Goal: Complete application form

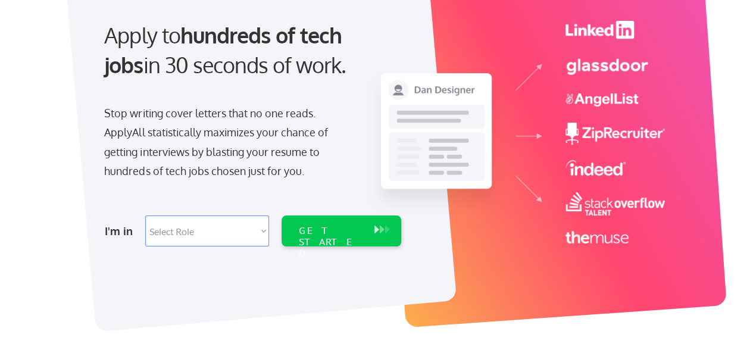
scroll to position [117, 0]
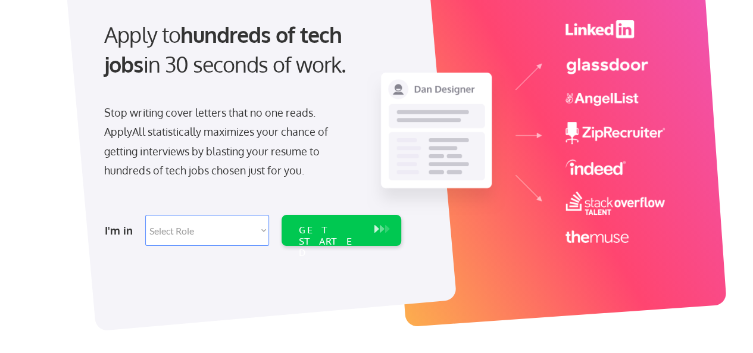
click at [259, 227] on select "Select Role Software Engineering Product Management Customer Success Sales UI/U…" at bounding box center [207, 230] width 124 height 31
select select ""hr_recruiting""
click at [145, 215] on select "Select Role Software Engineering Product Management Customer Success Sales UI/U…" at bounding box center [207, 230] width 124 height 31
select select ""hr_recruiting""
click at [320, 238] on div "GET STARTED" at bounding box center [330, 230] width 76 height 31
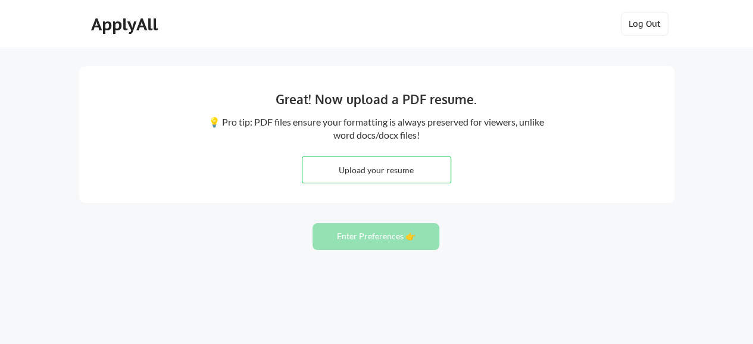
click at [356, 163] on input "file" at bounding box center [377, 170] width 148 height 26
type input "C:\fakepath\Leah Torrison Resume 2025.pdf"
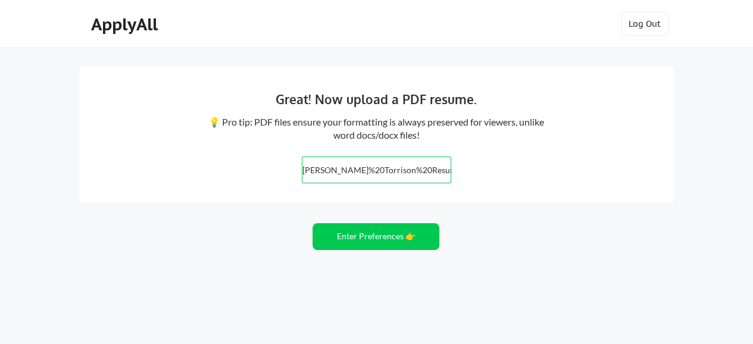
click at [371, 175] on input "file" at bounding box center [377, 170] width 148 height 26
type input "C:\fakepath\Leah Torrison Resume 2025.pdf"
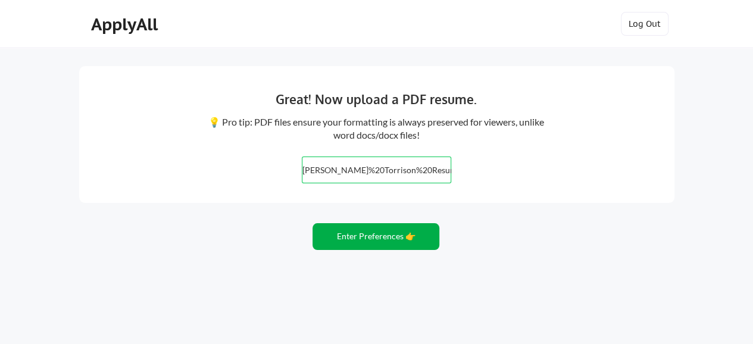
click at [342, 236] on button "Enter Preferences 👉" at bounding box center [376, 236] width 127 height 27
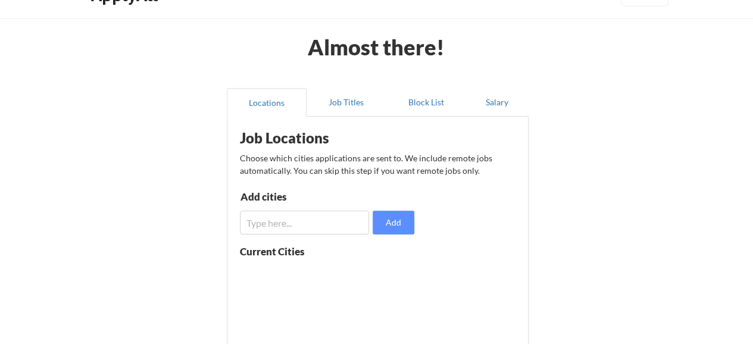
scroll to position [60, 0]
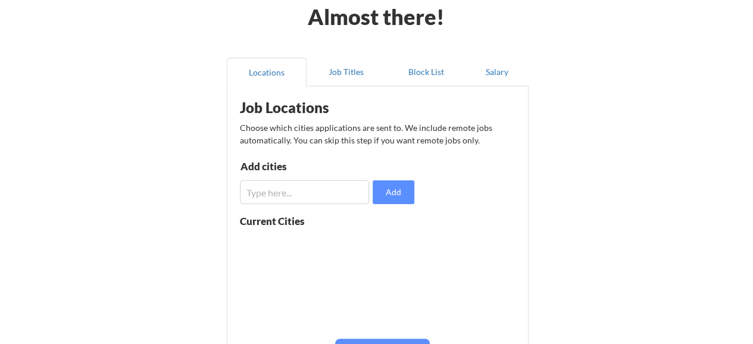
click at [264, 195] on input "input" at bounding box center [305, 192] width 130 height 24
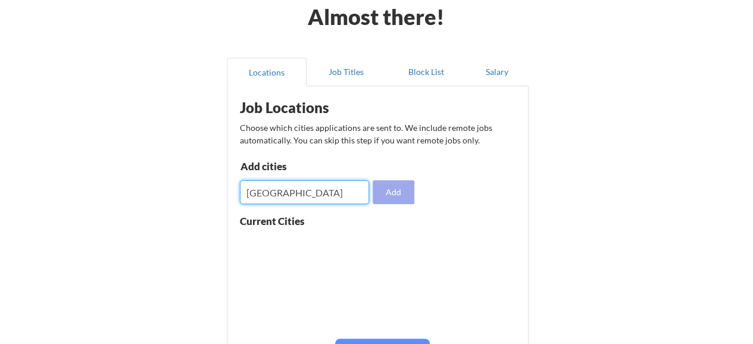
type input "[GEOGRAPHIC_DATA]"
click at [384, 198] on button "Add" at bounding box center [394, 192] width 42 height 24
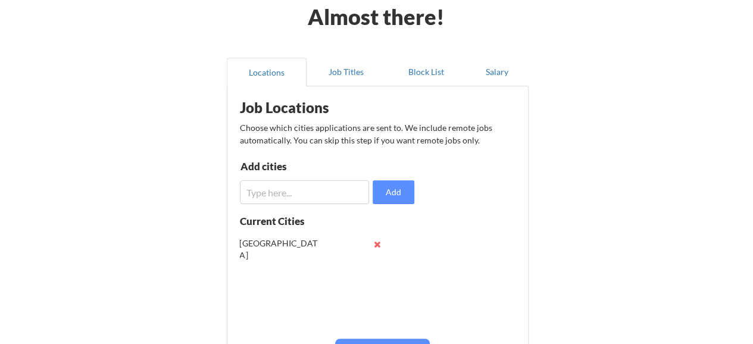
click at [319, 200] on input "input" at bounding box center [305, 192] width 130 height 24
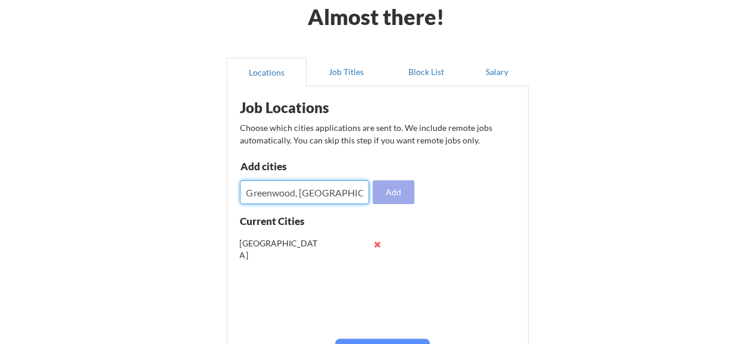
type input "Greenwood, [GEOGRAPHIC_DATA]"
click at [386, 191] on button "Add" at bounding box center [394, 192] width 42 height 24
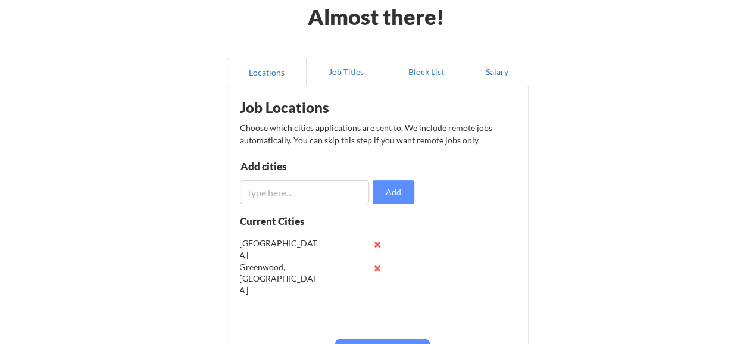
click at [376, 242] on button at bounding box center [377, 244] width 9 height 9
click at [316, 201] on input "input" at bounding box center [305, 192] width 130 height 24
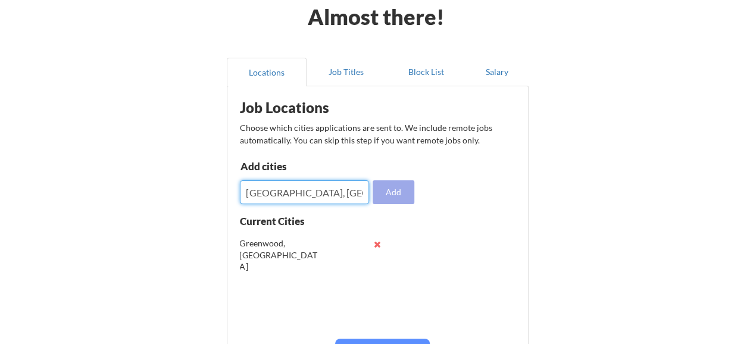
type input "Indianapolis, IN"
click at [386, 197] on button "Add" at bounding box center [394, 192] width 42 height 24
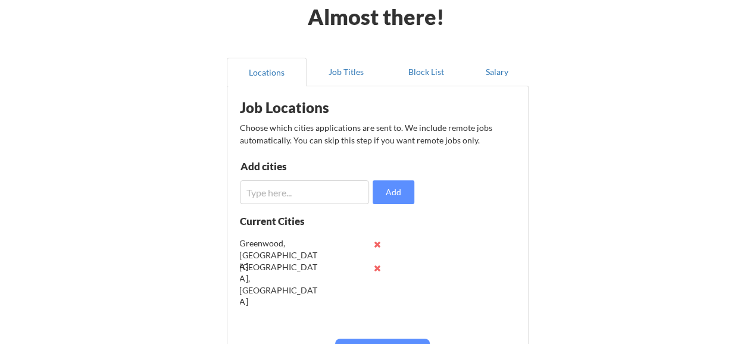
click at [303, 194] on input "input" at bounding box center [305, 192] width 130 height 24
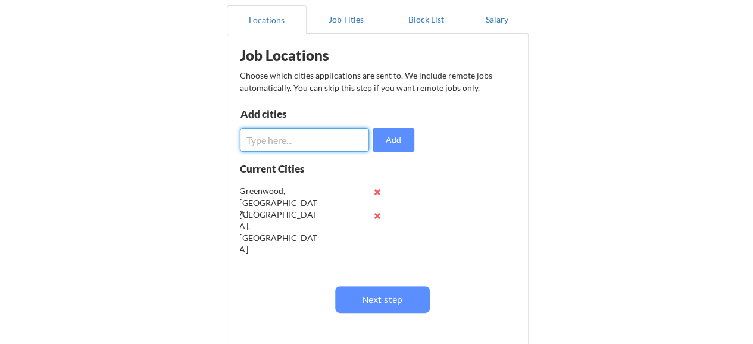
scroll to position [113, 0]
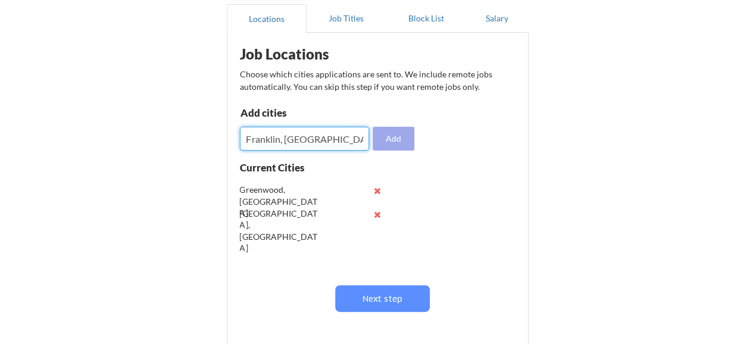
type input "Franklin, IN"
click at [388, 141] on button "Add" at bounding box center [394, 139] width 42 height 24
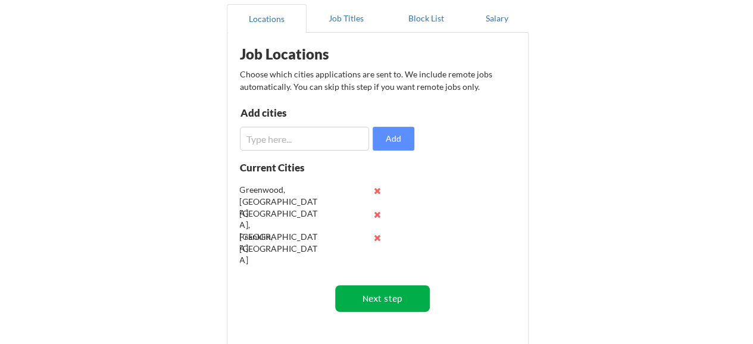
click at [373, 296] on button "Next step" at bounding box center [382, 298] width 95 height 27
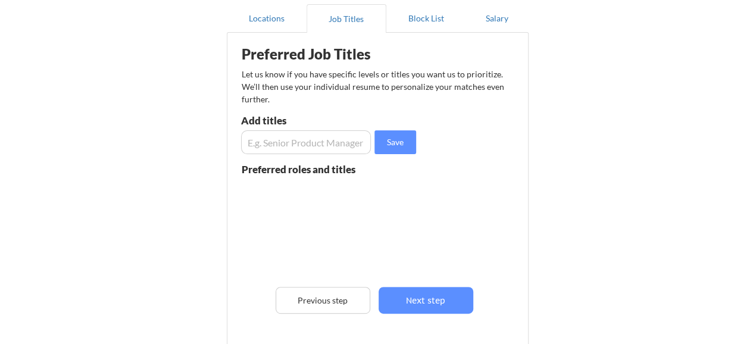
click at [312, 139] on input "input" at bounding box center [306, 142] width 130 height 24
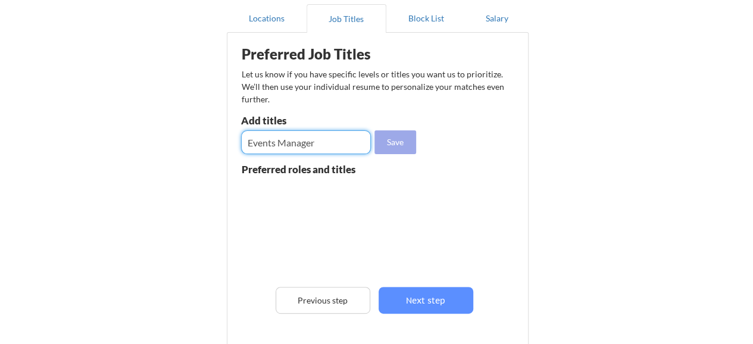
type input "Events Manager"
click at [407, 151] on button "Save" at bounding box center [396, 142] width 42 height 24
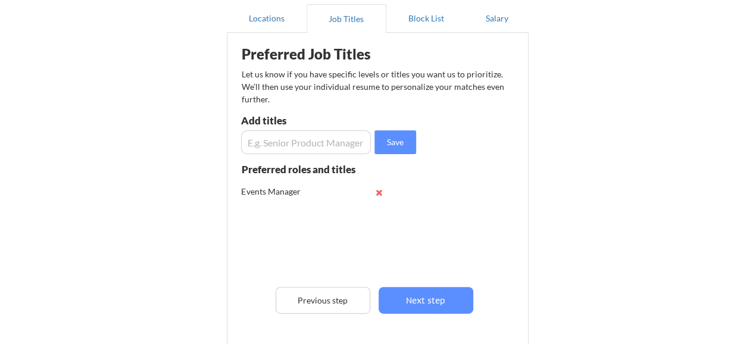
click at [285, 140] on input "input" at bounding box center [306, 142] width 130 height 24
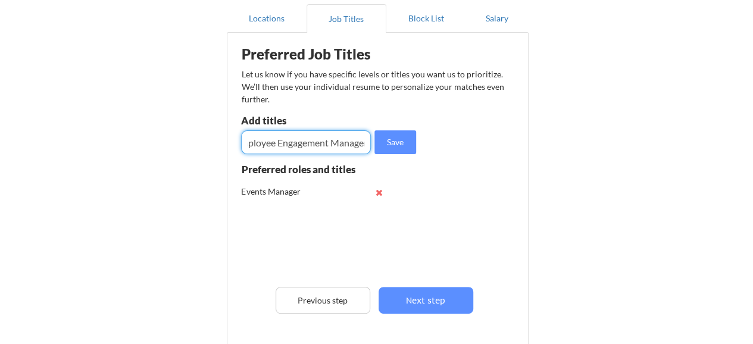
scroll to position [0, 17]
type input "Employee Engagement Manager"
click at [405, 149] on button "Save" at bounding box center [396, 142] width 42 height 24
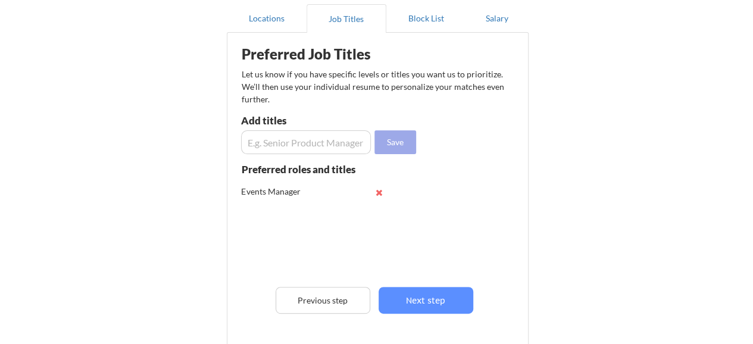
scroll to position [0, 0]
click at [313, 147] on input "input" at bounding box center [306, 142] width 130 height 24
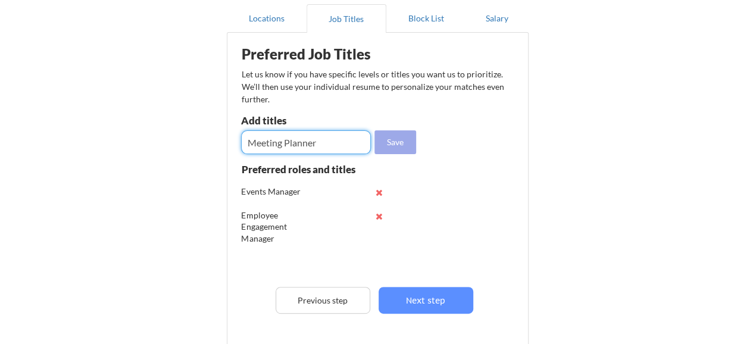
type input "Meeting Planner"
click at [393, 141] on button "Save" at bounding box center [396, 142] width 42 height 24
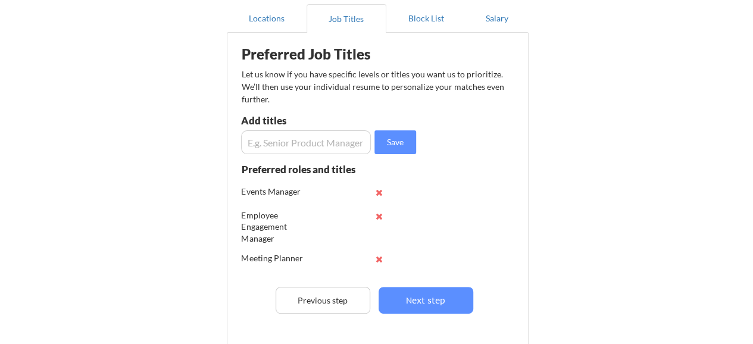
click at [335, 137] on input "input" at bounding box center [306, 142] width 130 height 24
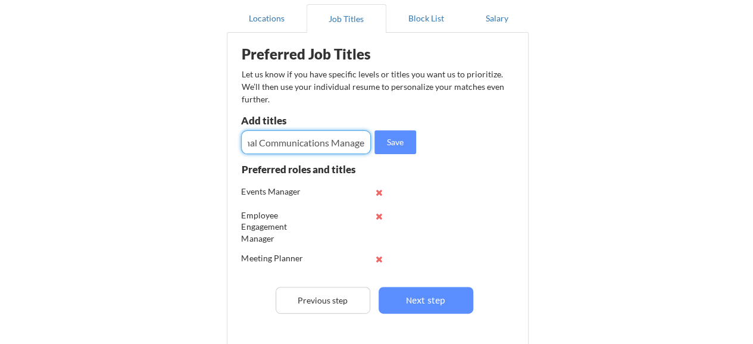
scroll to position [0, 27]
type input "Internal Communications Manager"
click at [400, 141] on button "Save" at bounding box center [396, 142] width 42 height 24
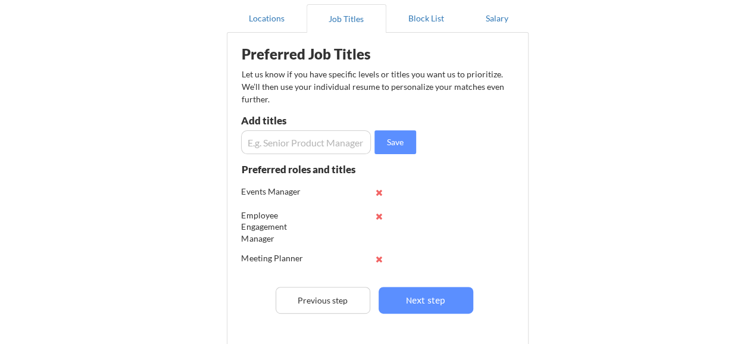
click at [342, 150] on input "input" at bounding box center [306, 142] width 130 height 24
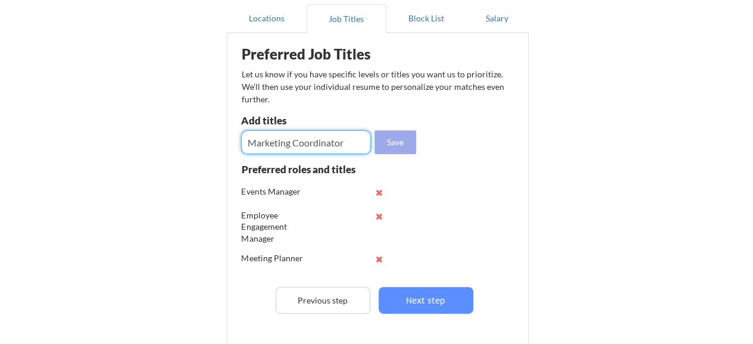
type input "Marketing Coordinator"
click at [404, 138] on button "Save" at bounding box center [396, 142] width 42 height 24
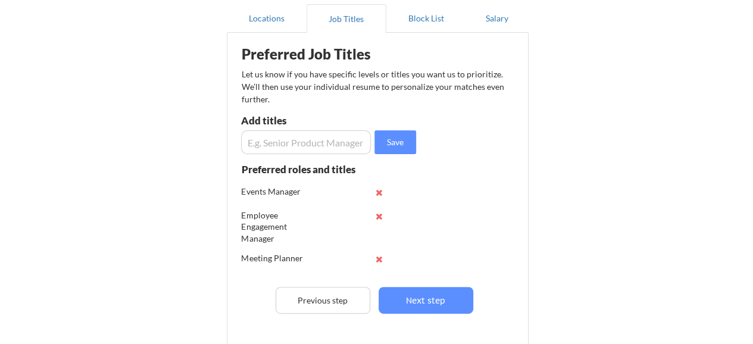
click at [353, 145] on input "input" at bounding box center [306, 142] width 130 height 24
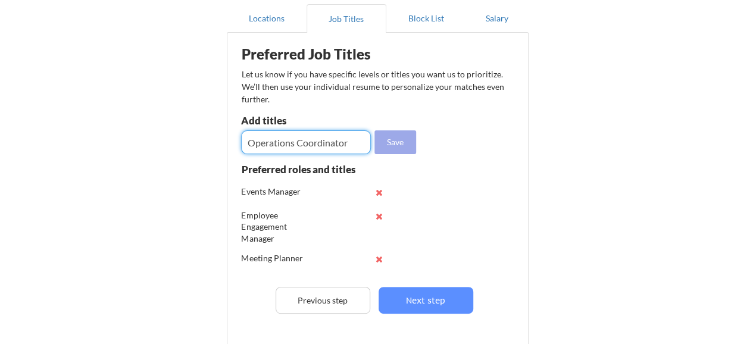
type input "Operations Coordinator"
click at [387, 145] on button "Save" at bounding box center [396, 142] width 42 height 24
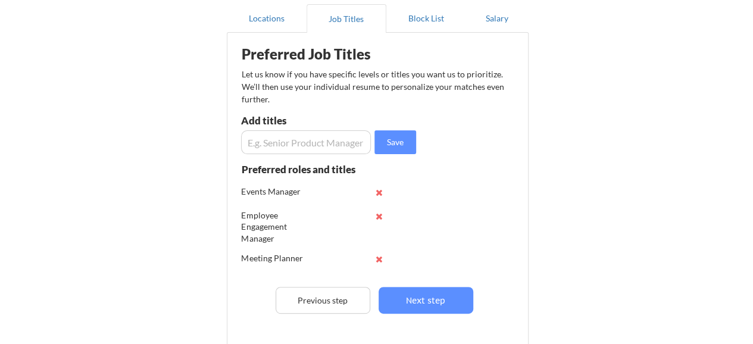
click at [349, 141] on input "input" at bounding box center [306, 142] width 130 height 24
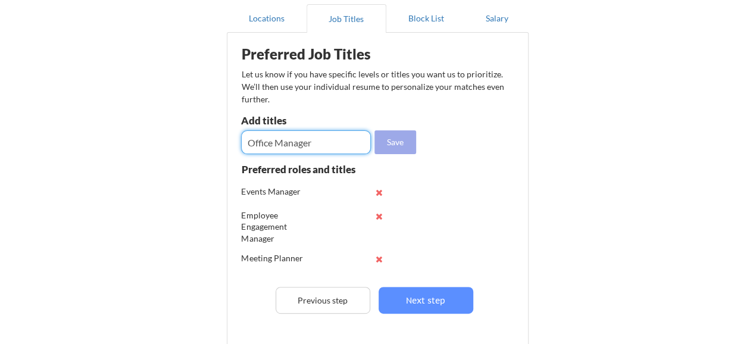
type input "Office Manager"
click at [391, 141] on button "Save" at bounding box center [396, 142] width 42 height 24
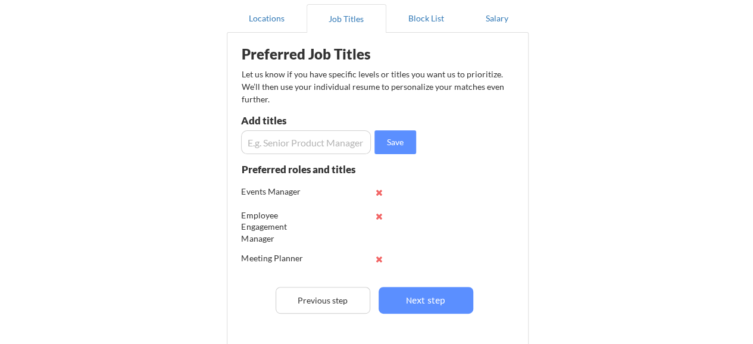
click at [322, 134] on input "input" at bounding box center [306, 142] width 130 height 24
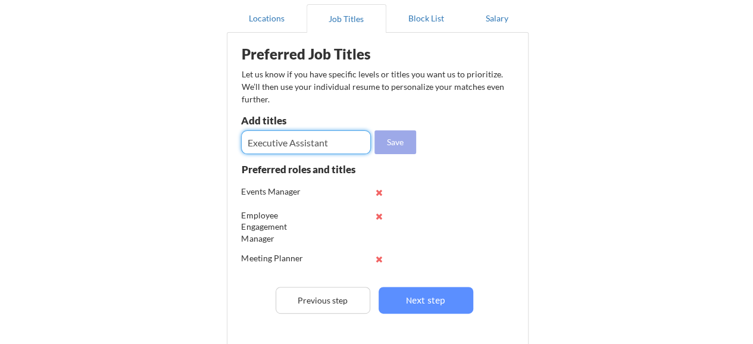
type input "Executive Assistant"
click at [389, 144] on button "Save" at bounding box center [396, 142] width 42 height 24
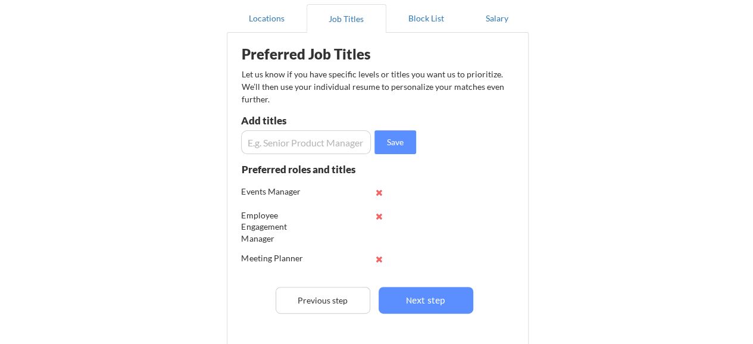
click at [336, 140] on input "input" at bounding box center [306, 142] width 130 height 24
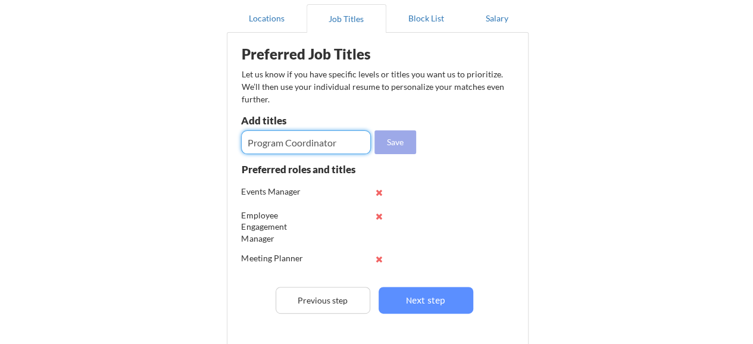
type input "Program Coordinator"
click at [391, 141] on button "Save" at bounding box center [396, 142] width 42 height 24
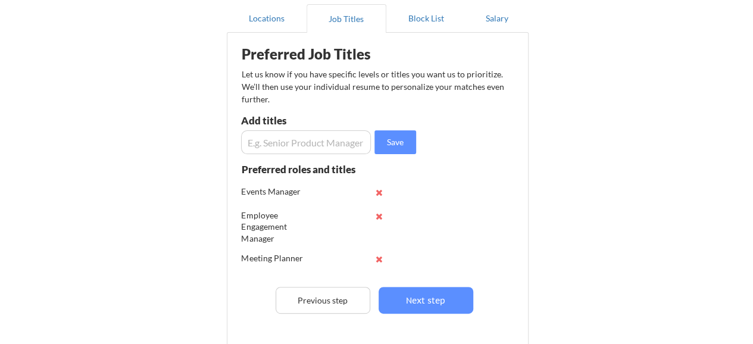
click at [355, 139] on input "input" at bounding box center [306, 142] width 130 height 24
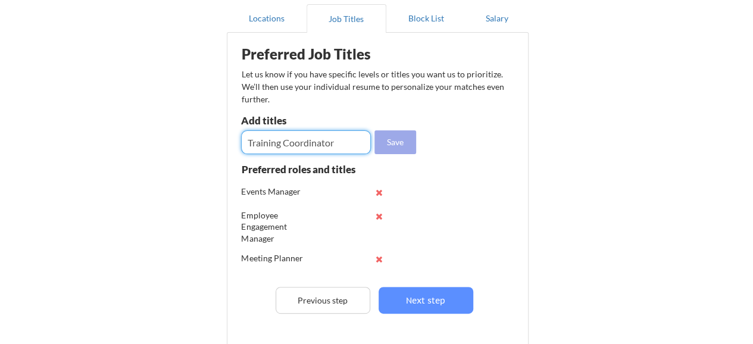
type input "Training Coordinator"
click at [381, 139] on button "Save" at bounding box center [396, 142] width 42 height 24
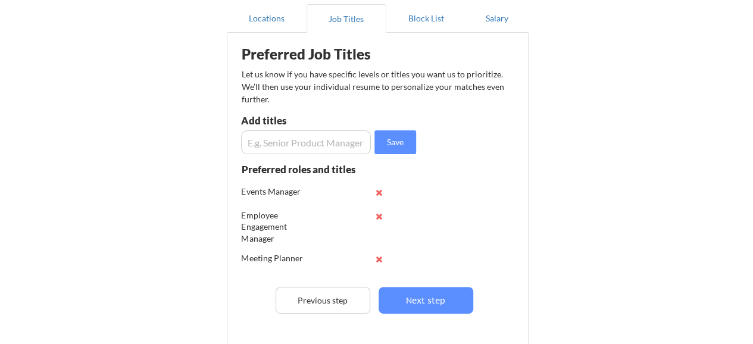
click at [337, 137] on input "input" at bounding box center [306, 142] width 130 height 24
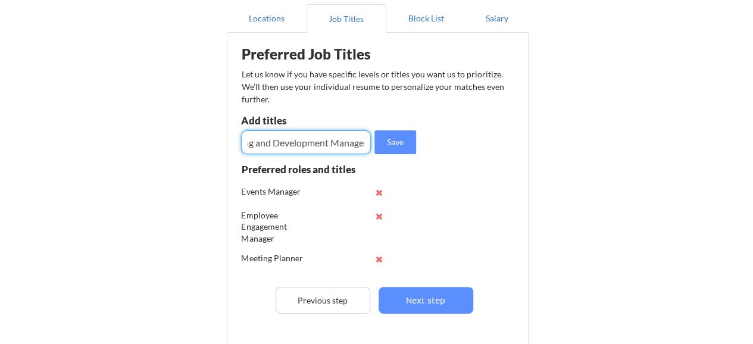
scroll to position [0, 33]
type input "Learning and Development Manager"
click at [407, 137] on button "Save" at bounding box center [396, 142] width 42 height 24
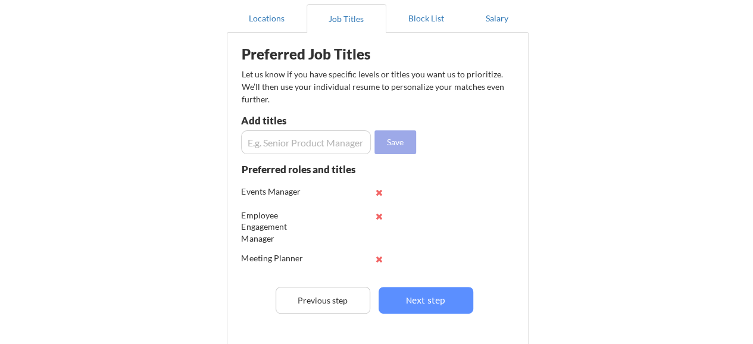
scroll to position [0, 0]
click at [336, 144] on input "input" at bounding box center [306, 142] width 130 height 24
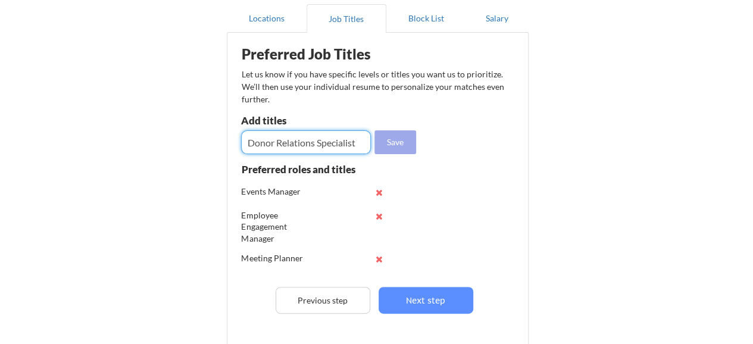
type input "Donor Relations Specialist"
click at [385, 141] on button "Save" at bounding box center [396, 142] width 42 height 24
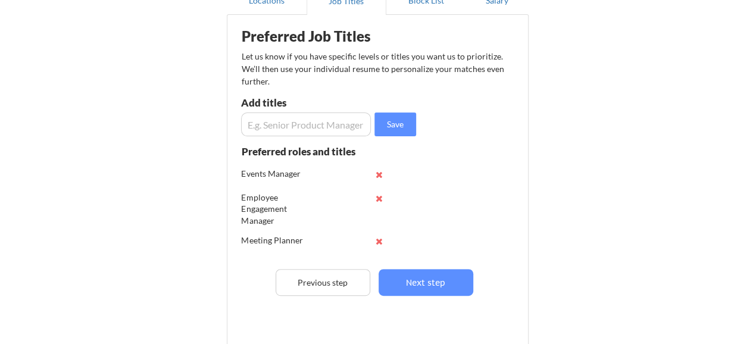
scroll to position [132, 0]
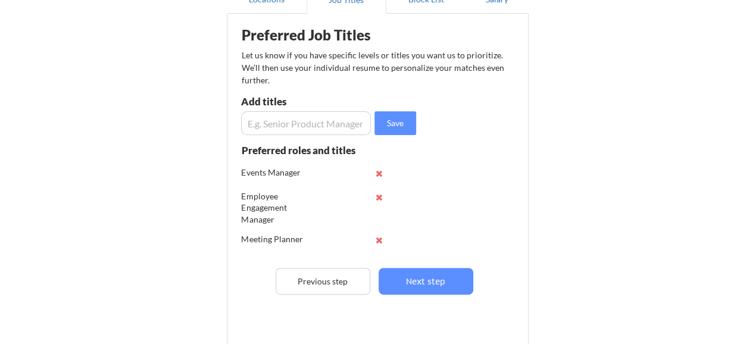
click at [289, 126] on input "input" at bounding box center [306, 123] width 130 height 24
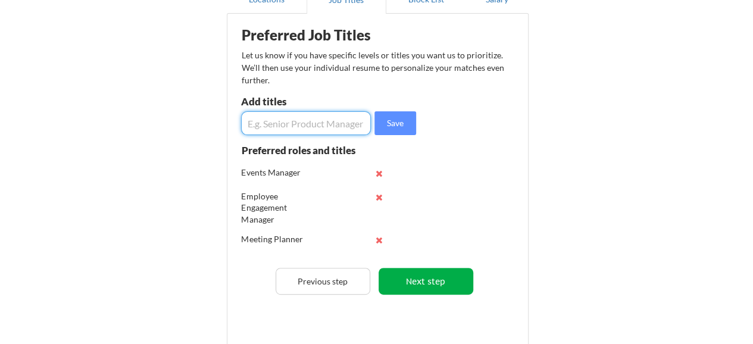
click at [424, 284] on button "Next step" at bounding box center [426, 281] width 95 height 27
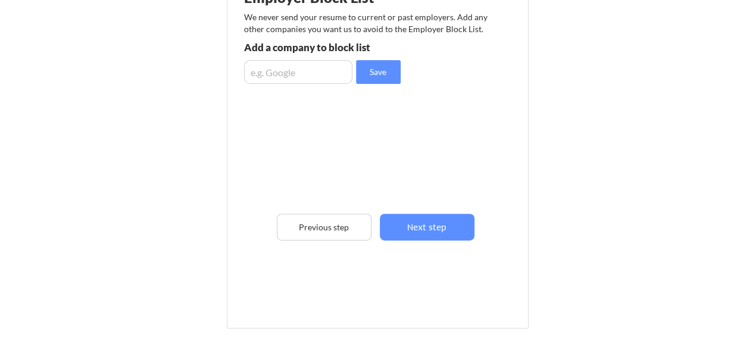
scroll to position [168, 0]
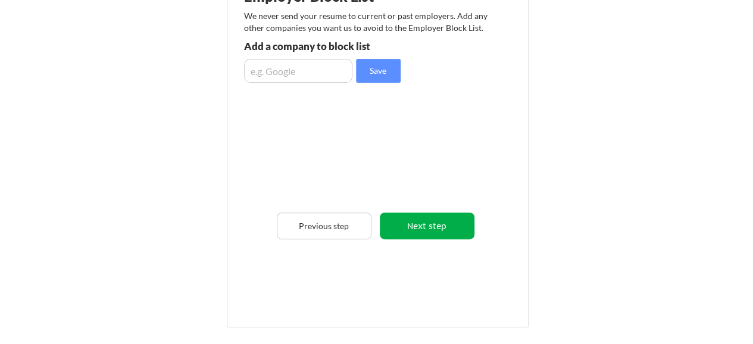
click at [426, 228] on button "Next step" at bounding box center [427, 226] width 95 height 27
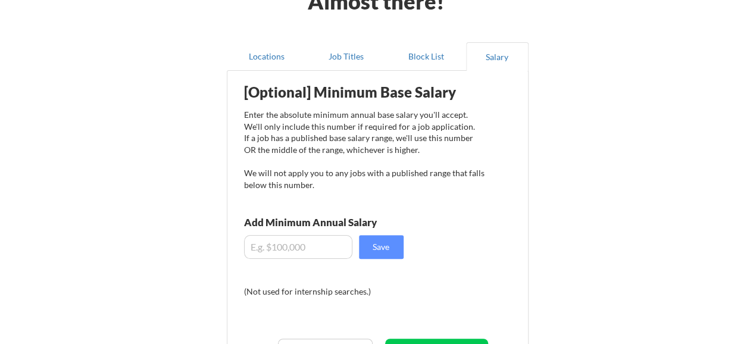
scroll to position [75, 0]
click at [269, 242] on input "input" at bounding box center [298, 247] width 108 height 24
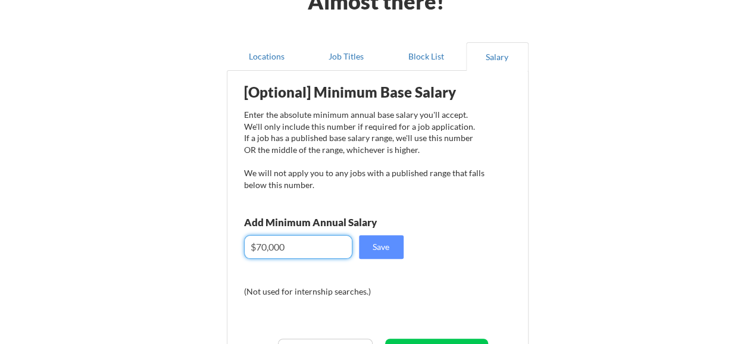
type input "$70,000"
click at [510, 275] on div "[Optional] Minimum Base Salary Enter the absolute minimum annual base salary yo…" at bounding box center [380, 247] width 294 height 341
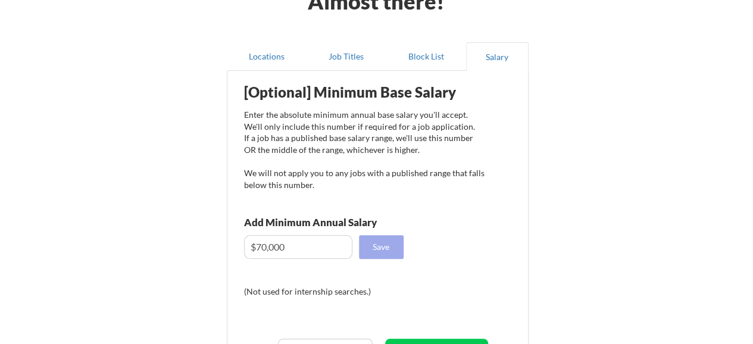
click at [379, 239] on button "Save" at bounding box center [381, 247] width 45 height 24
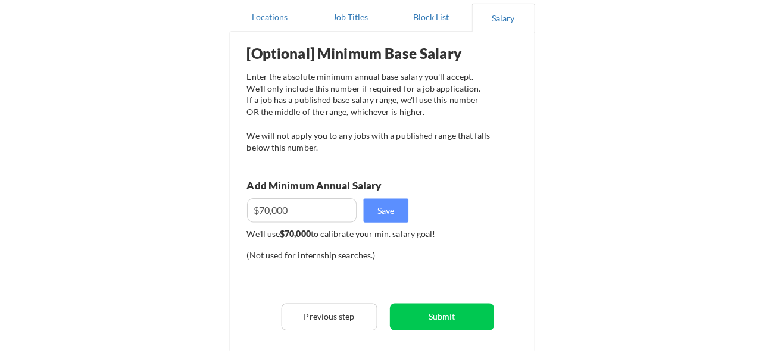
scroll to position [117, 0]
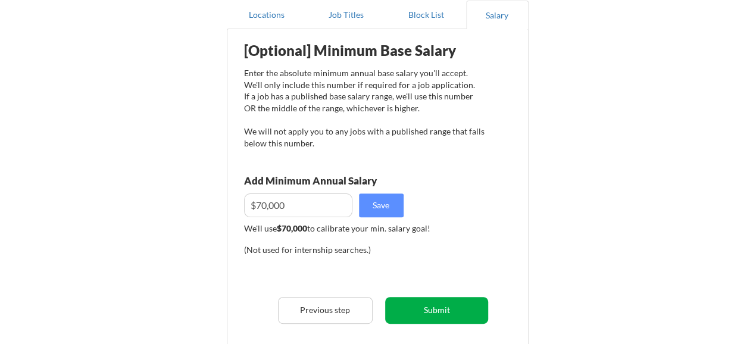
click at [446, 307] on button "Submit" at bounding box center [436, 310] width 103 height 27
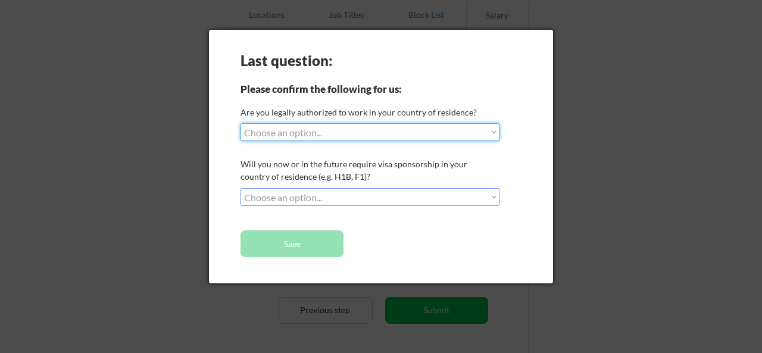
click at [456, 138] on select "Choose an option... Yes, I am a US Citizen Yes, I am a Canadian Citizen Yes, I …" at bounding box center [370, 132] width 259 height 18
select select ""yes__i_am_a_us_citizen""
click at [241, 123] on select "Choose an option... Yes, I am a US Citizen Yes, I am a Canadian Citizen Yes, I …" at bounding box center [370, 132] width 259 height 18
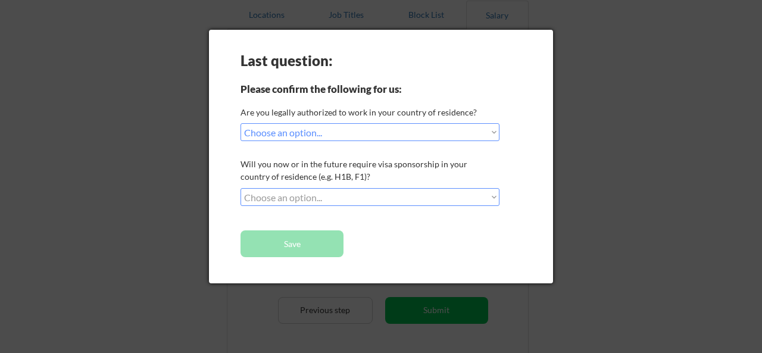
click at [411, 197] on select "Choose an option... No, I will not need sponsorship Yes, I will need sponsorship" at bounding box center [370, 197] width 259 height 18
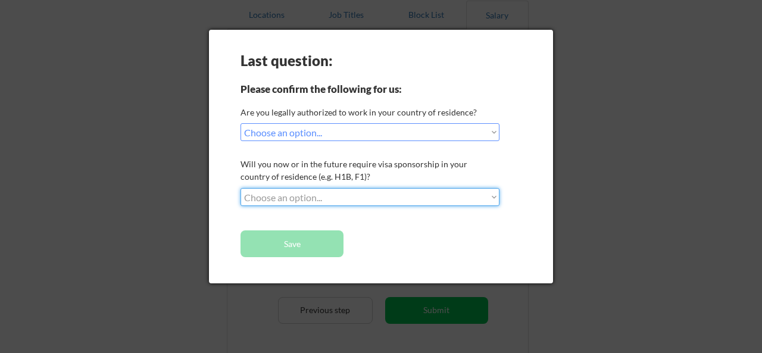
select select ""no__i_will_not_need_sponsorship""
click at [241, 188] on select "Choose an option... No, I will not need sponsorship Yes, I will need sponsorship" at bounding box center [370, 197] width 259 height 18
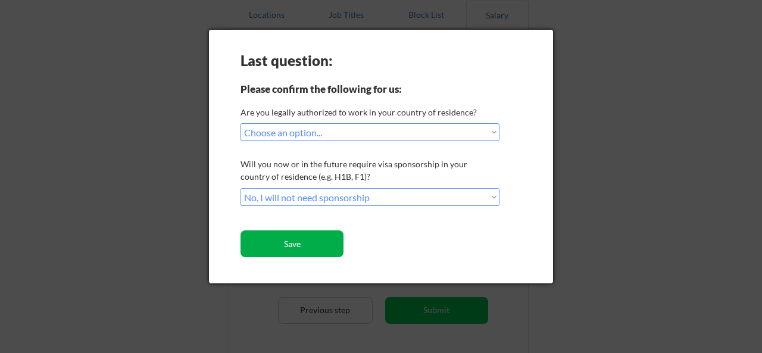
click at [309, 242] on button "Save" at bounding box center [292, 244] width 103 height 27
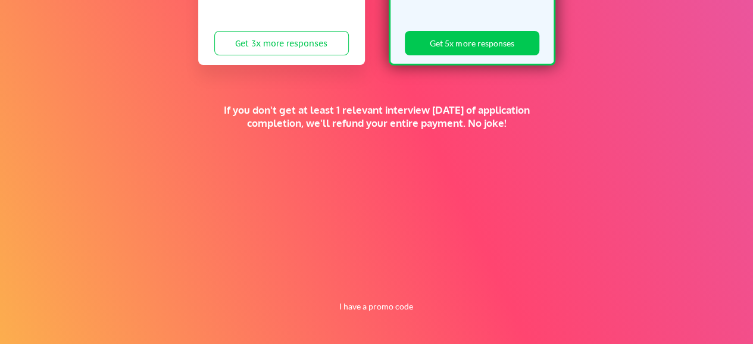
click at [665, 200] on div "Supercharge your job search for the price of a fancy dinner. SUN SZN SALE 🕶️ St…" at bounding box center [376, 18] width 753 height 651
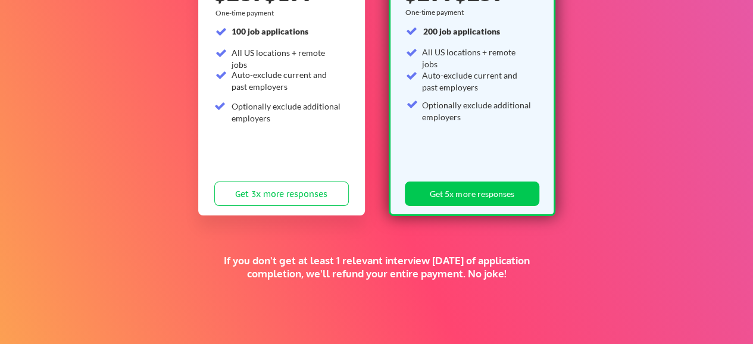
scroll to position [225, 0]
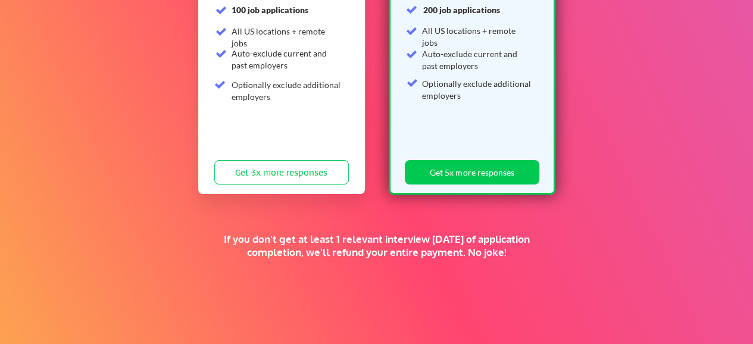
click at [665, 200] on div "Supercharge your job search for the price of a fancy dinner. SUN SZN SALE 🕶️ St…" at bounding box center [376, 147] width 753 height 651
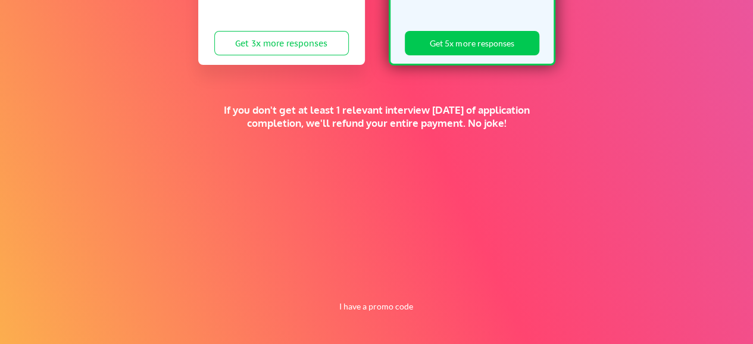
click at [665, 200] on div "Supercharge your job search for the price of a fancy dinner. SUN SZN SALE 🕶️ St…" at bounding box center [376, 18] width 753 height 651
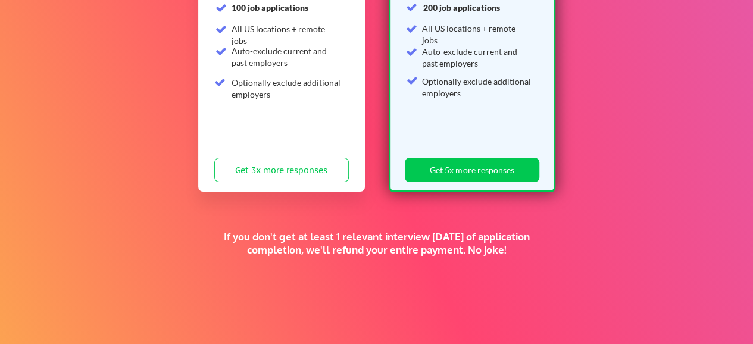
click at [665, 200] on div "Supercharge your job search for the price of a fancy dinner. SUN SZN SALE 🕶️ St…" at bounding box center [376, 145] width 753 height 651
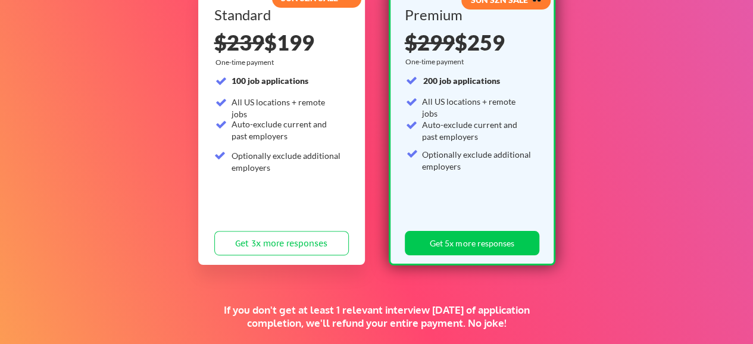
scroll to position [0, 0]
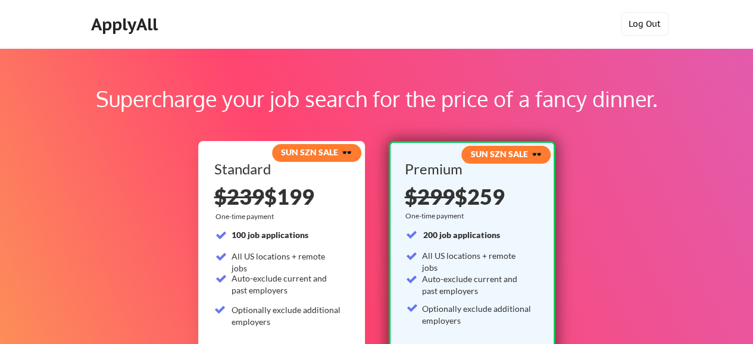
click at [642, 26] on button "Log Out" at bounding box center [645, 24] width 48 height 24
